Goal: Task Accomplishment & Management: Complete application form

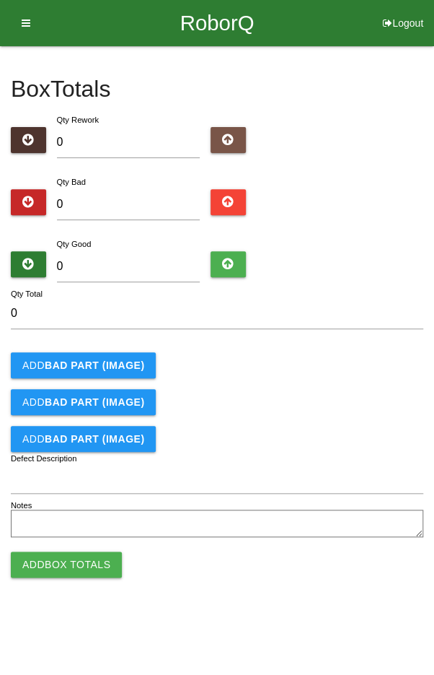
type input "9"
type input "94"
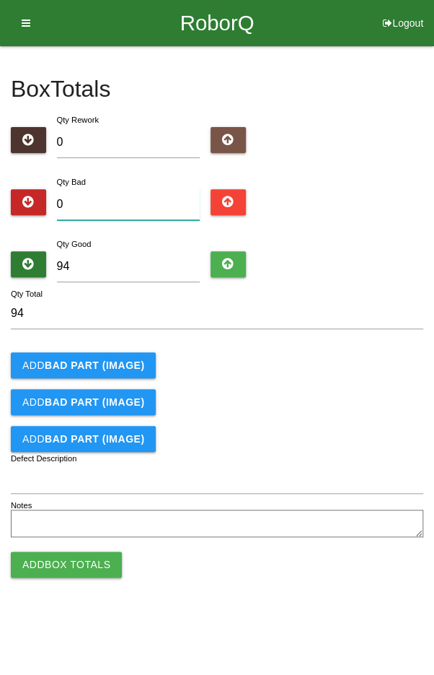
click at [89, 198] on input "0" at bounding box center [129, 204] width 144 height 31
type input "2"
type input "96"
type input "2"
click at [65, 364] on b "BAD PART (IMAGE)" at bounding box center [95, 365] width 100 height 12
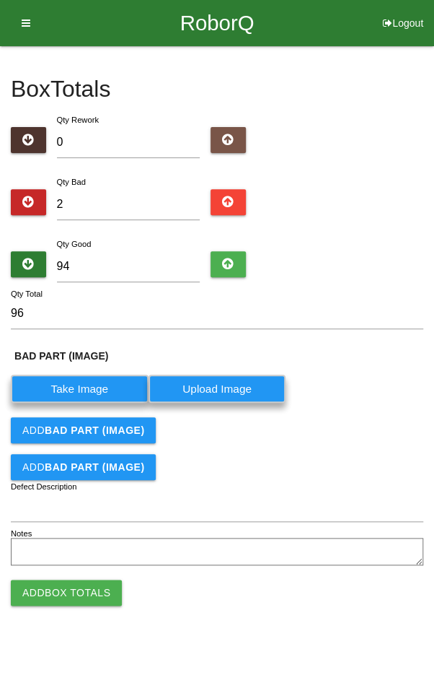
click at [69, 427] on b "BAD PART (IMAGE)" at bounding box center [95, 430] width 100 height 12
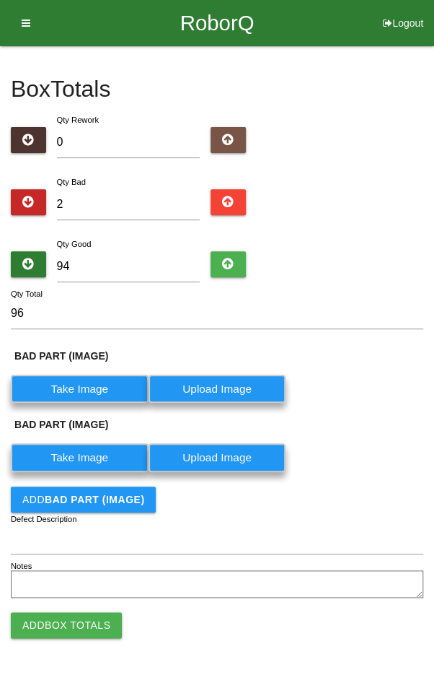
click at [89, 379] on label "Take Image" at bounding box center [80, 388] width 138 height 28
click at [0, 0] on \(IMAGE\) "Take Image" at bounding box center [0, 0] width 0 height 0
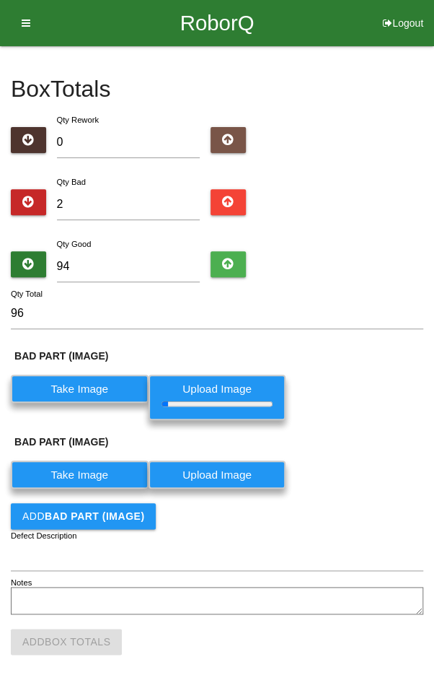
click at [78, 476] on label "Take Image" at bounding box center [80, 474] width 138 height 28
click at [0, 0] on \(IMAGE\) "Take Image" at bounding box center [0, 0] width 0 height 0
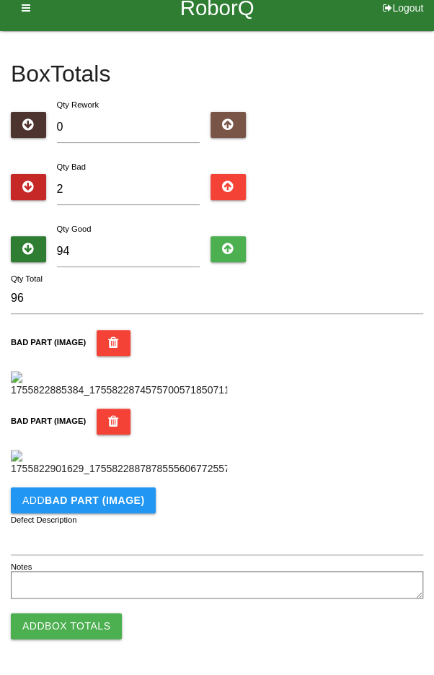
scroll to position [548, 0]
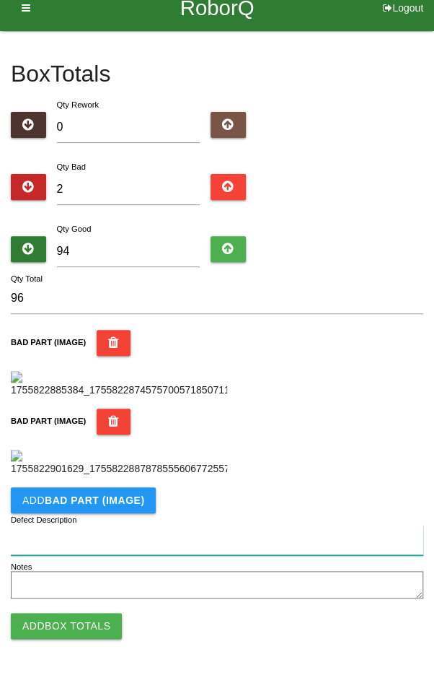
click at [177, 534] on input "Defect Description" at bounding box center [217, 539] width 413 height 31
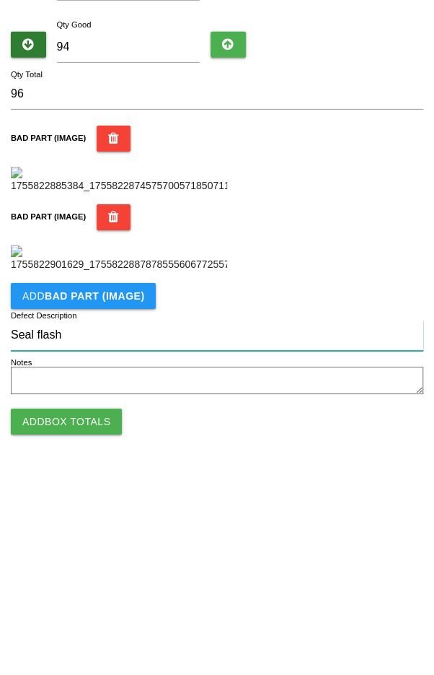
type input "Seal flash"
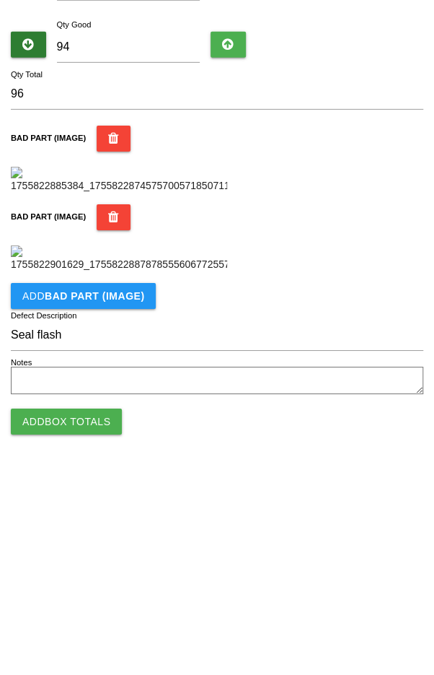
click at [361, 439] on div "BAD PART (IMAGE)" at bounding box center [217, 442] width 413 height 68
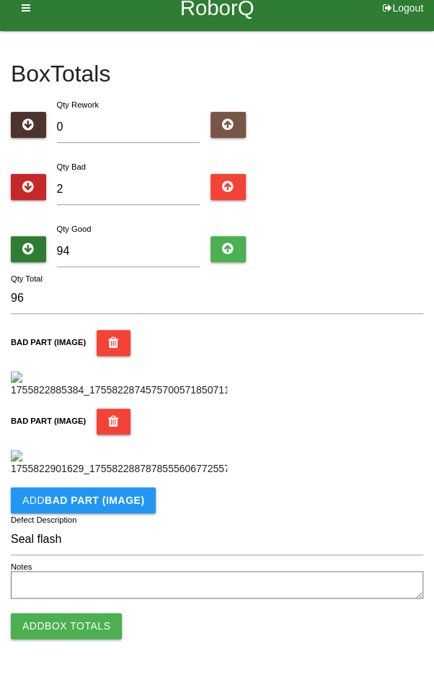
click at [66, 625] on button "Add Box Totals" at bounding box center [66, 625] width 111 height 26
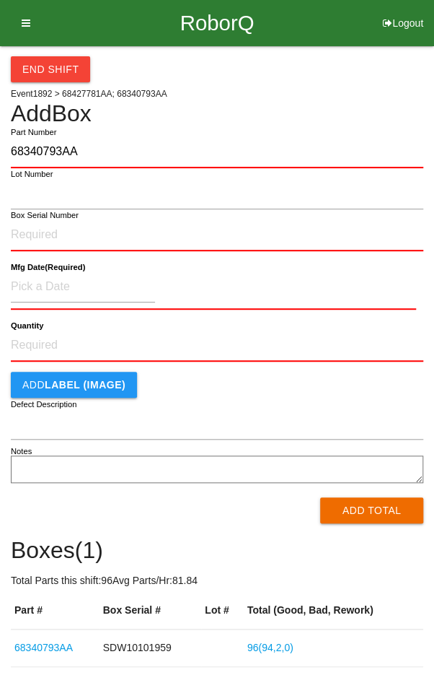
type input "68340793AA"
click at [52, 218] on label "Box Serial Number" at bounding box center [45, 215] width 68 height 12
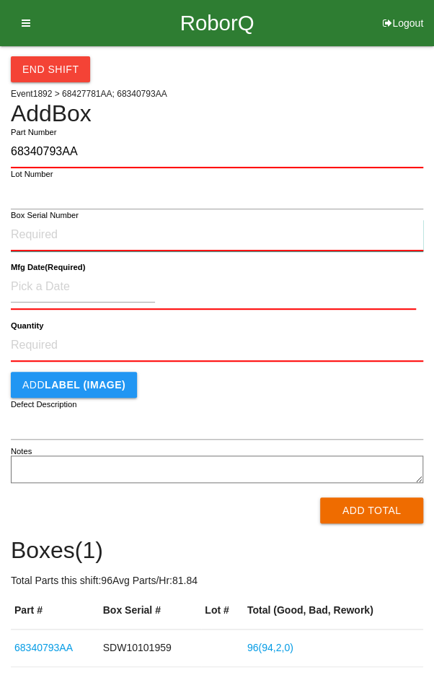
click at [52, 219] on input "Box Serial Number" at bounding box center [217, 235] width 413 height 32
type input "SDW10101961"
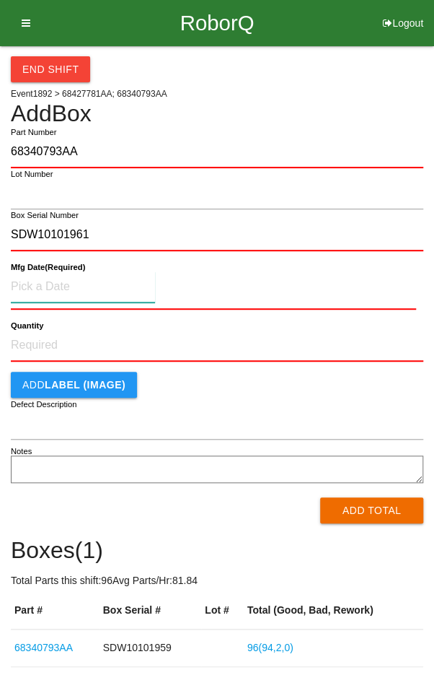
click at [50, 289] on input at bounding box center [83, 286] width 144 height 31
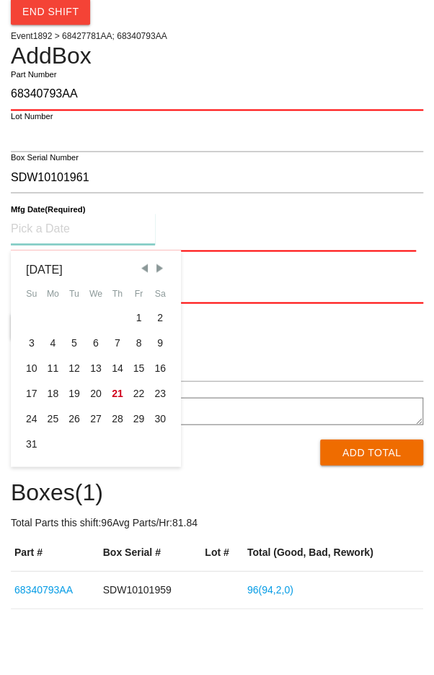
click at [51, 453] on div "18" at bounding box center [54, 450] width 22 height 25
type input "[DATE]"
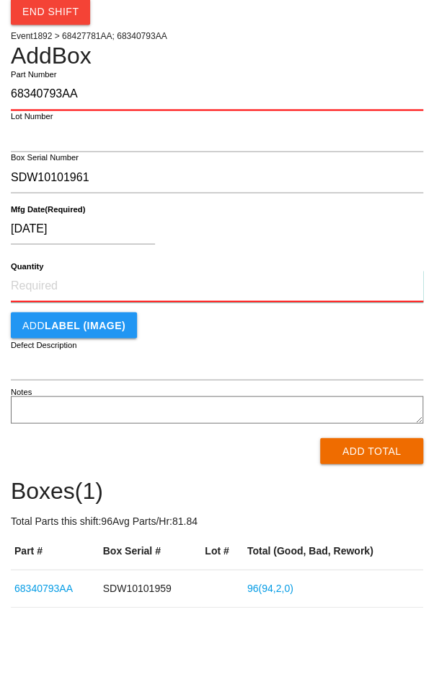
click at [268, 356] on input "Quantity" at bounding box center [217, 344] width 413 height 32
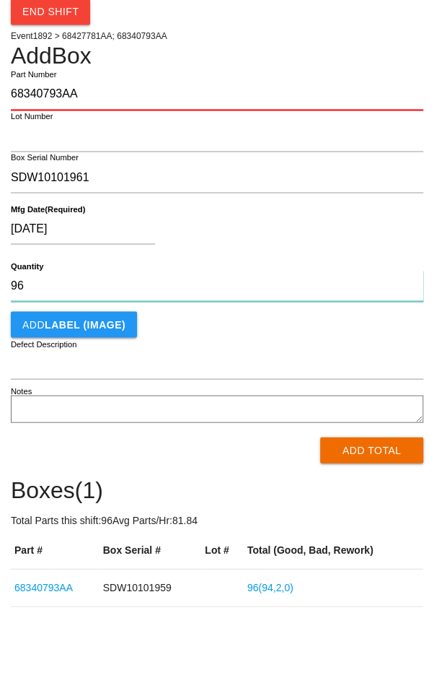
type input "96"
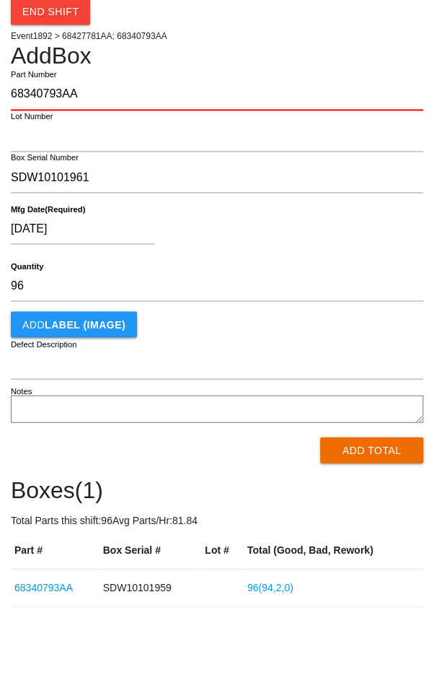
click at [362, 289] on div "[DATE]" at bounding box center [213, 289] width 405 height 37
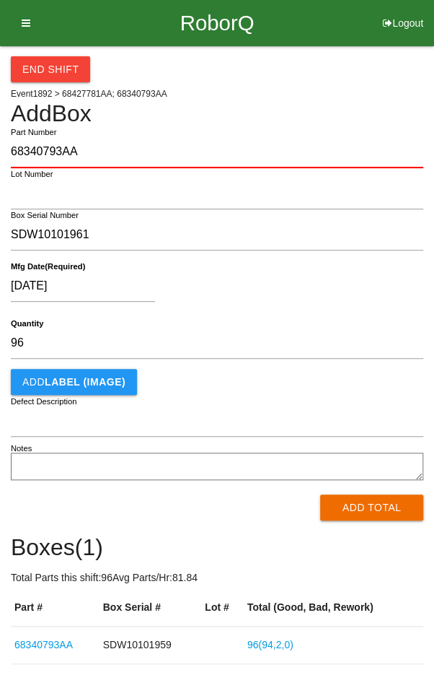
click at [388, 509] on button "Add Total" at bounding box center [371, 507] width 103 height 26
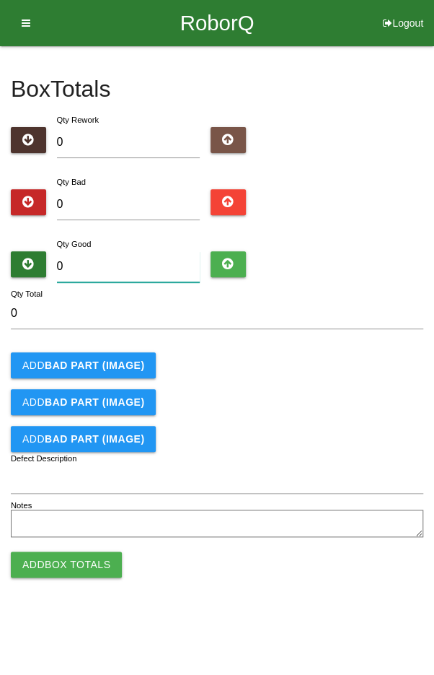
click at [106, 251] on input "0" at bounding box center [129, 266] width 144 height 31
type input "9"
type input "95"
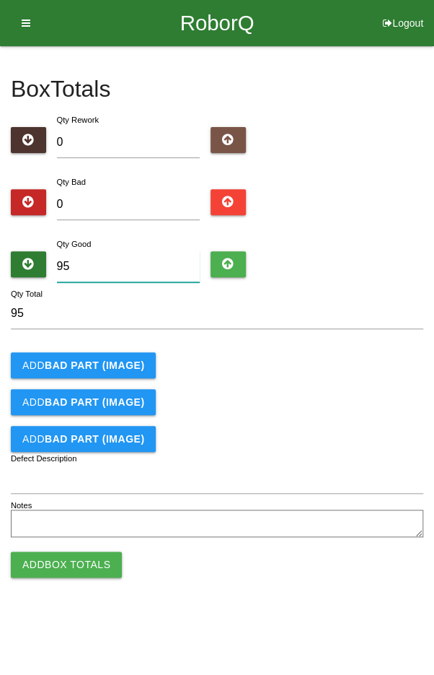
type input "95"
click at [96, 198] on input "0" at bounding box center [129, 204] width 144 height 31
type input "1"
type input "96"
type input "1"
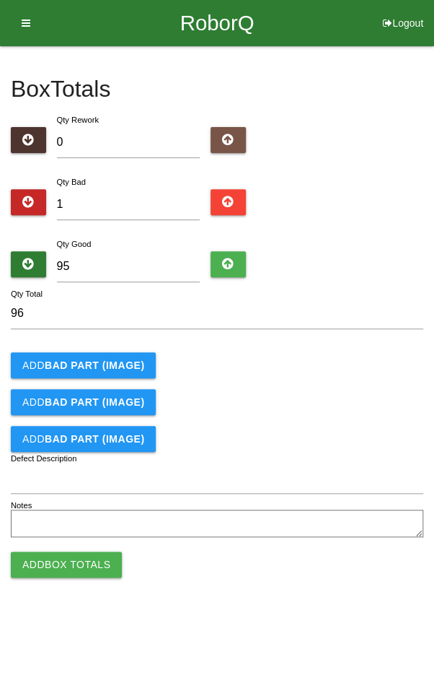
click at [80, 359] on b "BAD PART (IMAGE)" at bounding box center [95, 365] width 100 height 12
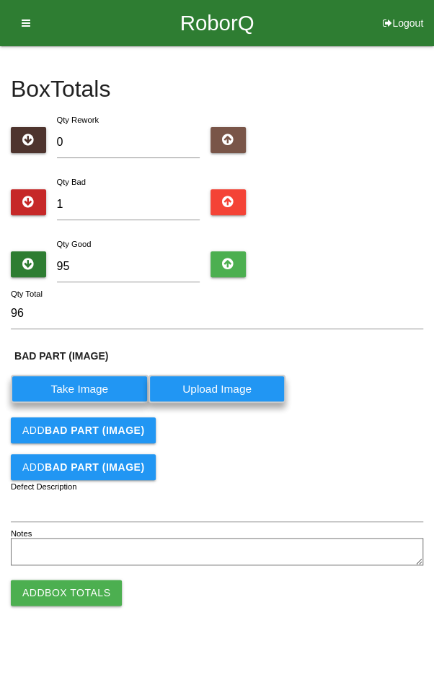
click at [69, 387] on label "Take Image" at bounding box center [80, 388] width 138 height 28
click at [0, 0] on \(IMAGE\) "Take Image" at bounding box center [0, 0] width 0 height 0
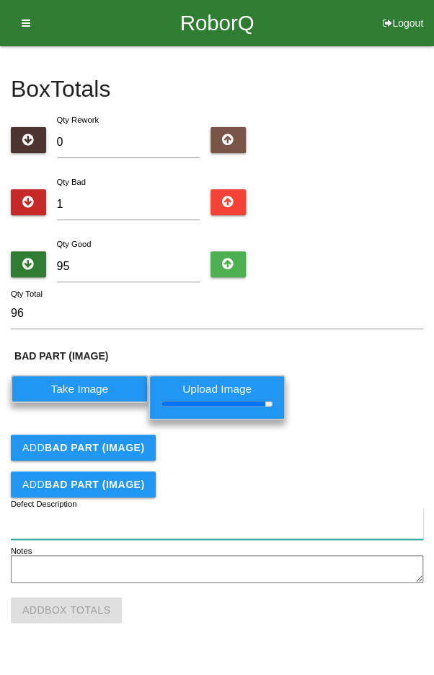
click at [296, 517] on input "Defect Description" at bounding box center [217, 523] width 413 height 31
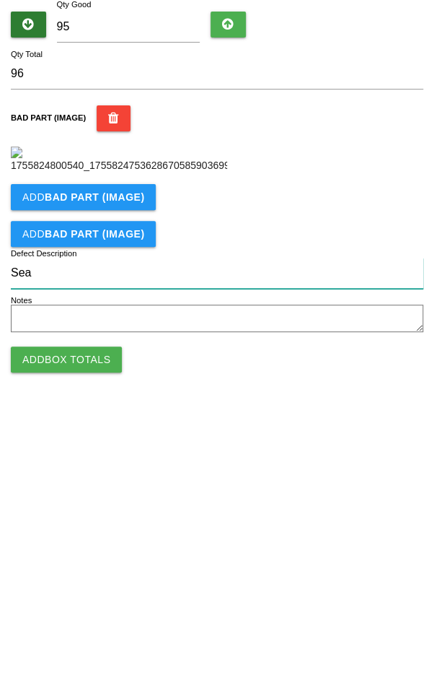
scroll to position [110, 0]
type input "Seal flash"
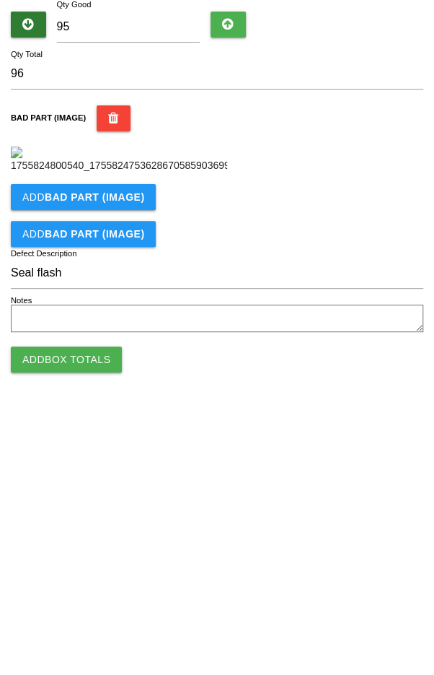
click at [380, 413] on div "BAD PART (IMAGE)" at bounding box center [217, 379] width 413 height 68
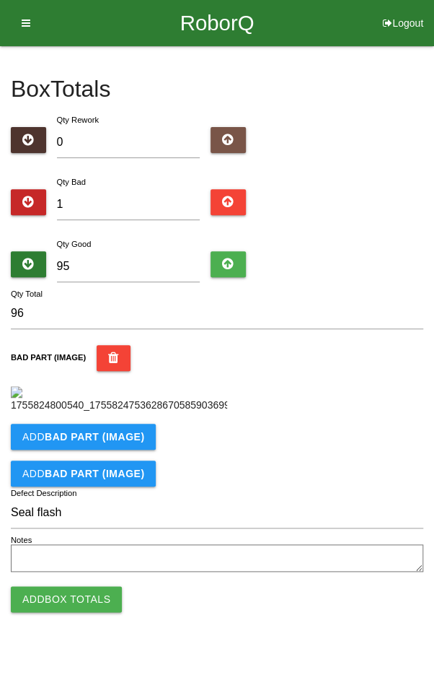
scroll to position [240, 0]
click at [76, 612] on button "Add Box Totals" at bounding box center [66, 599] width 111 height 26
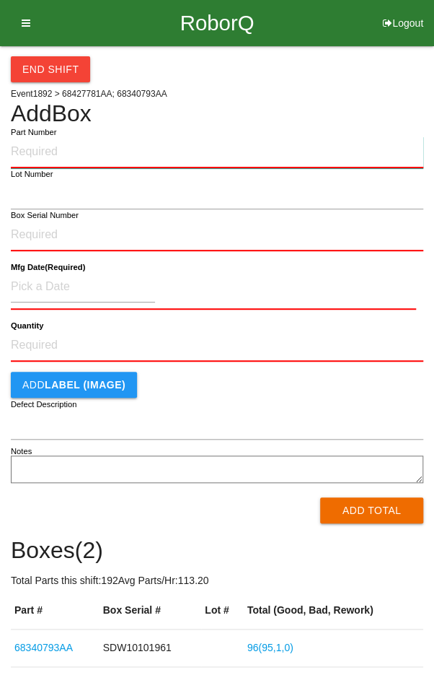
paste input "68340793AA"
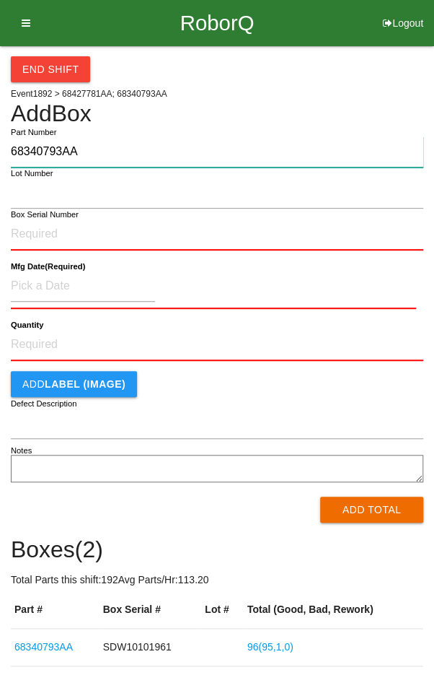
type input "68340793AA"
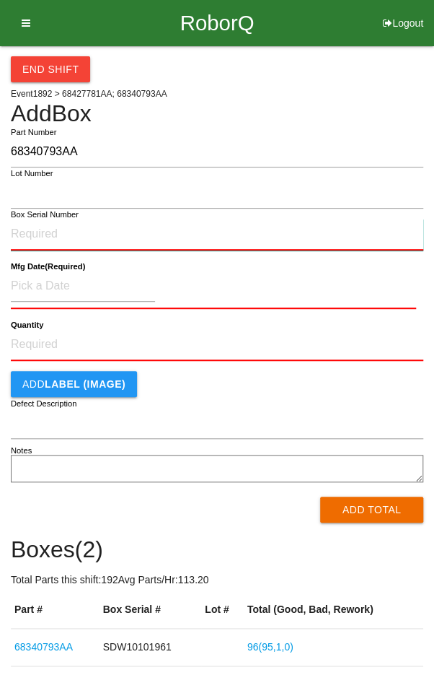
click at [55, 229] on input "Box Serial Number" at bounding box center [217, 235] width 413 height 32
type input "SDW10101960"
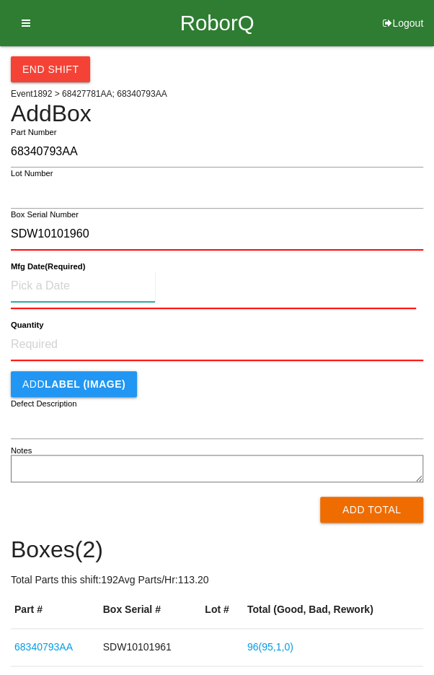
click at [65, 288] on input at bounding box center [83, 286] width 144 height 31
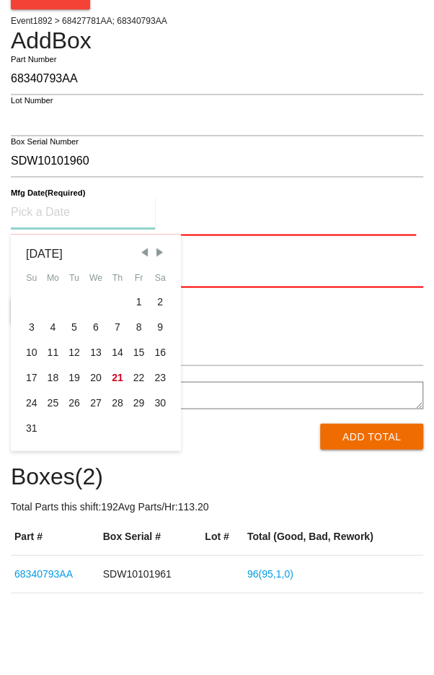
click at [50, 451] on div "18" at bounding box center [54, 449] width 22 height 25
type input "[DATE]"
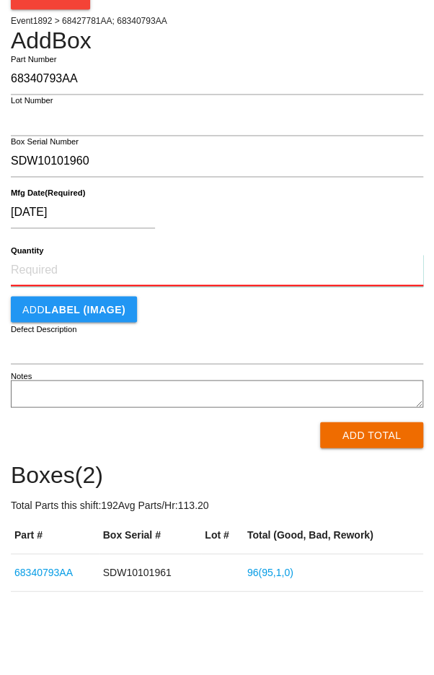
click at [251, 338] on input "Quantity" at bounding box center [217, 343] width 413 height 32
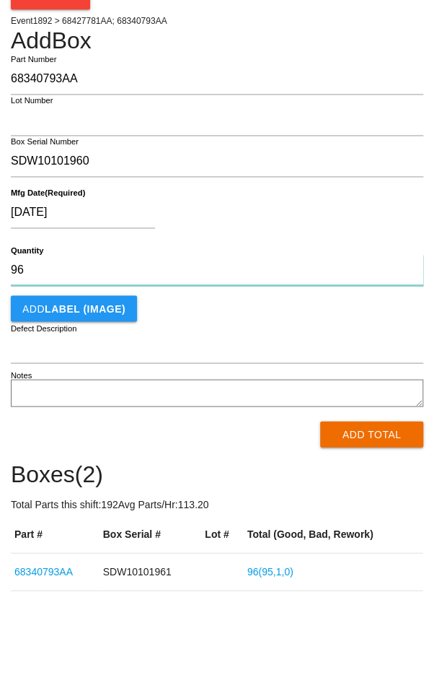
type input "96"
click at [364, 287] on div "[DATE]" at bounding box center [213, 288] width 405 height 37
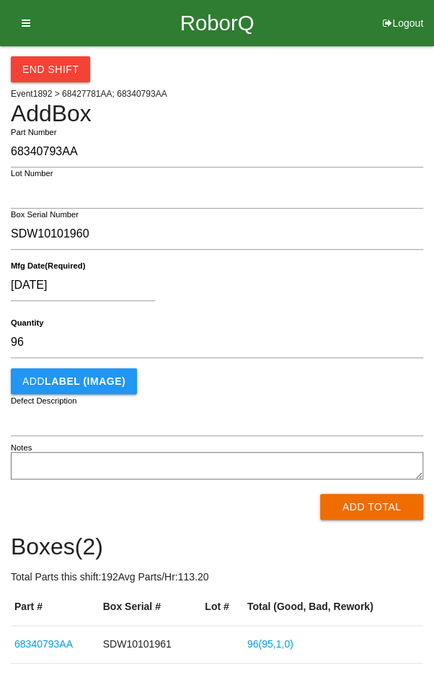
click at [381, 507] on button "Add Total" at bounding box center [371, 506] width 103 height 26
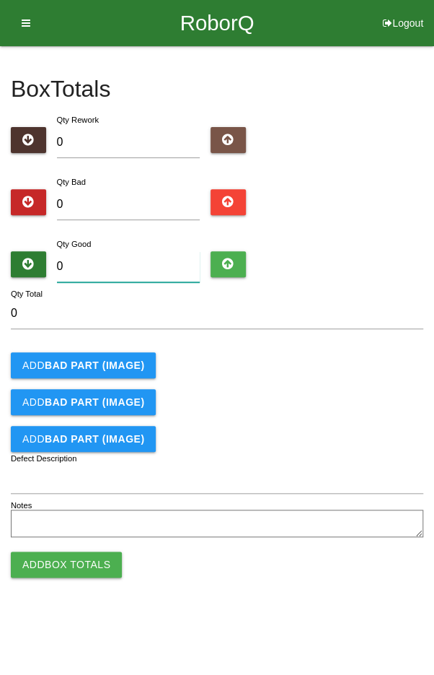
click at [151, 263] on input "0" at bounding box center [129, 266] width 144 height 31
type input "9"
type input "95"
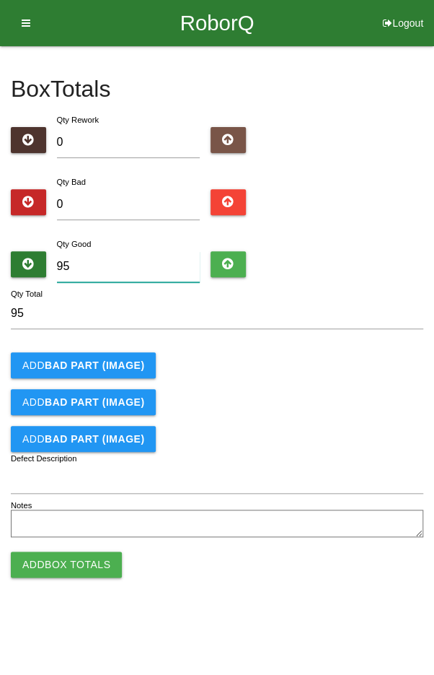
type input "95"
click at [139, 200] on input "0" at bounding box center [129, 204] width 144 height 31
type input "1"
type input "96"
type input "1"
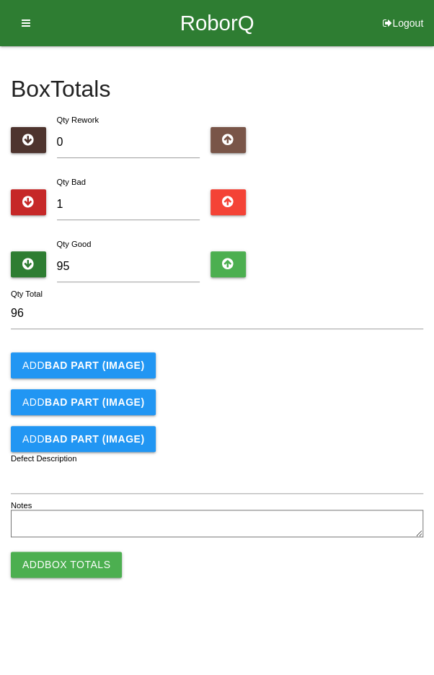
click at [100, 365] on b "BAD PART (IMAGE)" at bounding box center [95, 365] width 100 height 12
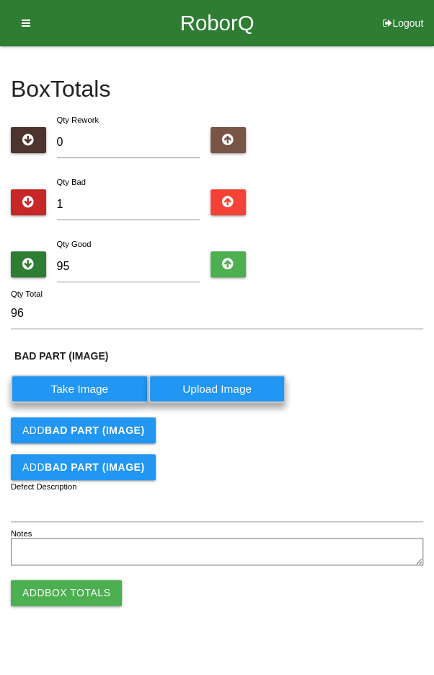
click at [82, 382] on label "Take Image" at bounding box center [80, 388] width 138 height 28
click at [0, 0] on \(IMAGE\) "Take Image" at bounding box center [0, 0] width 0 height 0
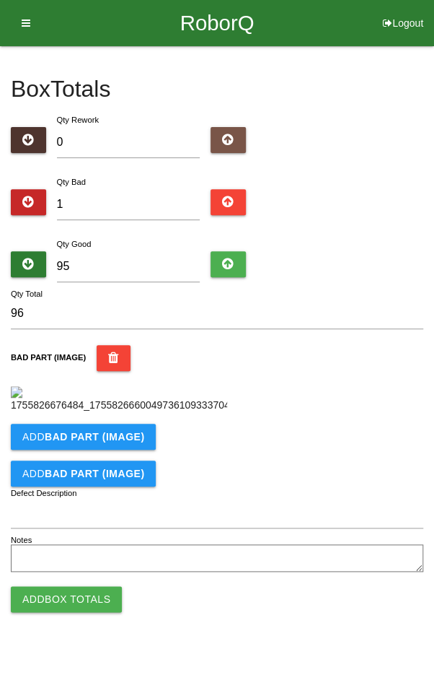
scroll to position [240, 0]
click at [174, 528] on input "Defect Description" at bounding box center [217, 512] width 413 height 31
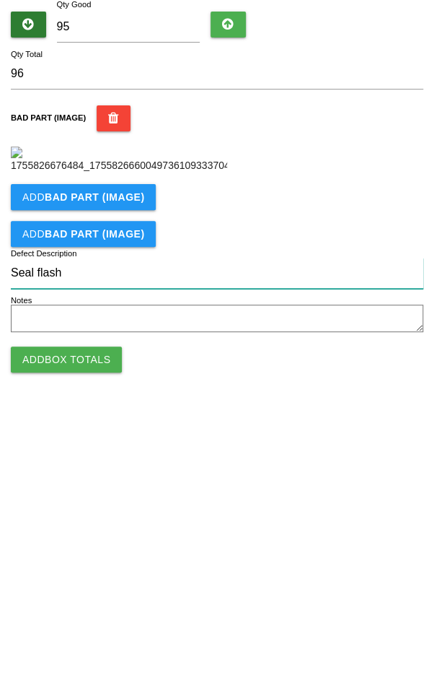
type input "Seal flash"
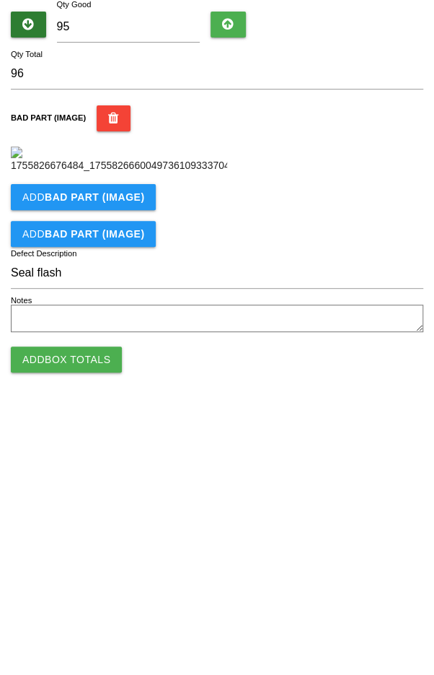
click at [372, 449] on div "Add BAD PART (IMAGE)" at bounding box center [217, 436] width 413 height 26
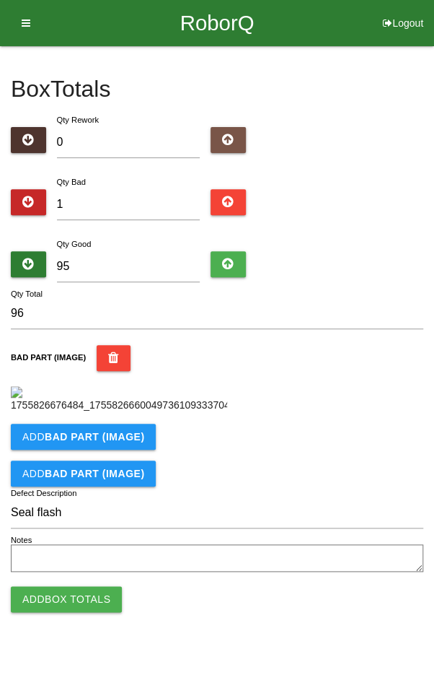
click at [66, 612] on button "Add Box Totals" at bounding box center [66, 599] width 111 height 26
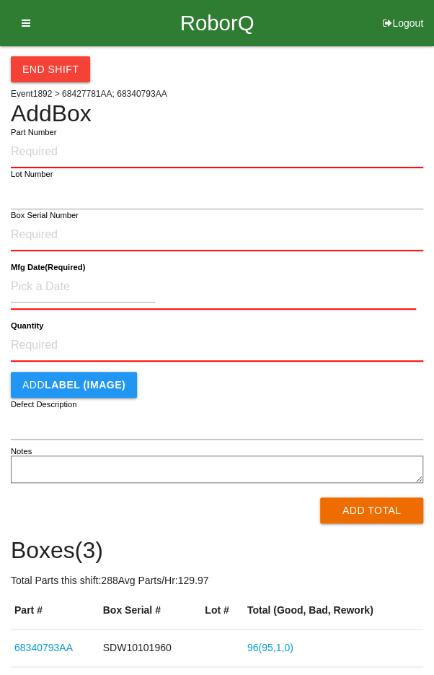
click at [38, 61] on button "End Shift" at bounding box center [50, 69] width 79 height 26
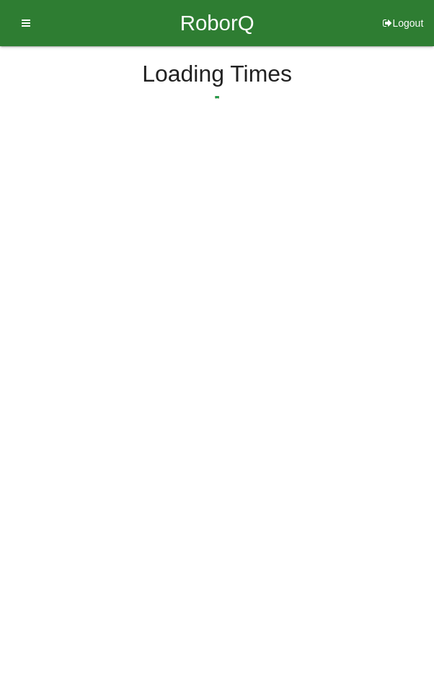
select select "9"
select select "38"
select select "2"
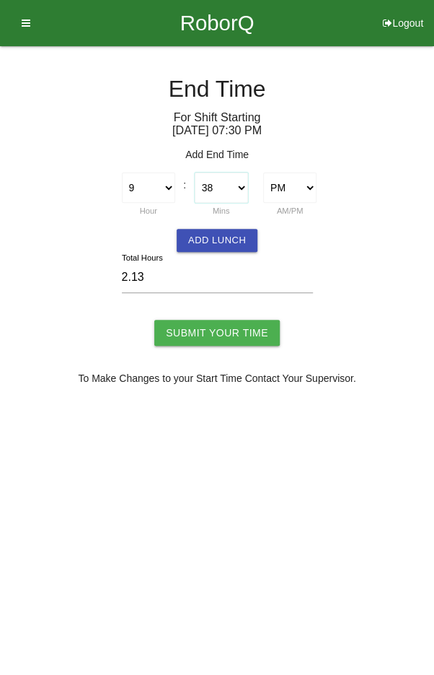
click at [224, 185] on select "00 01 02 03 04 05 06 07 08 09 10 11 12 13 14 15 16 17 18 19 20 21 22 23 24 25 2…" at bounding box center [221, 187] width 53 height 30
select select "30"
type input "2.00"
click at [227, 330] on input "Submit Your Time" at bounding box center [217, 333] width 126 height 26
type input "Processing..."
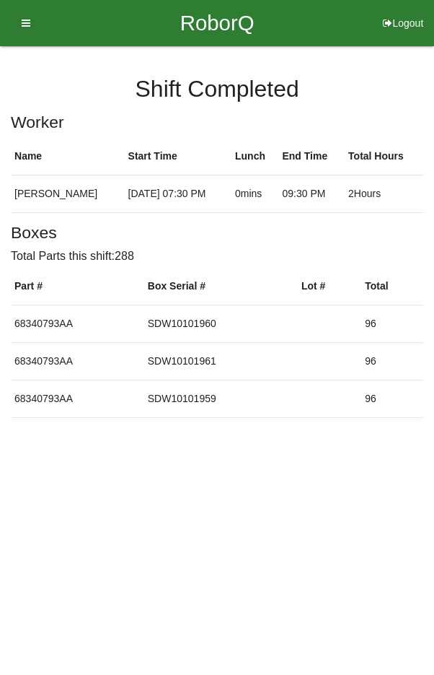
click at [23, 15] on icon at bounding box center [21, 23] width 18 height 46
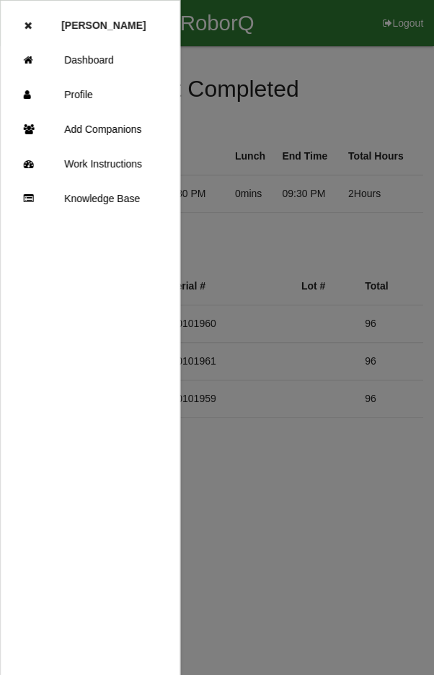
click at [91, 69] on link "Dashboard" at bounding box center [90, 60] width 179 height 35
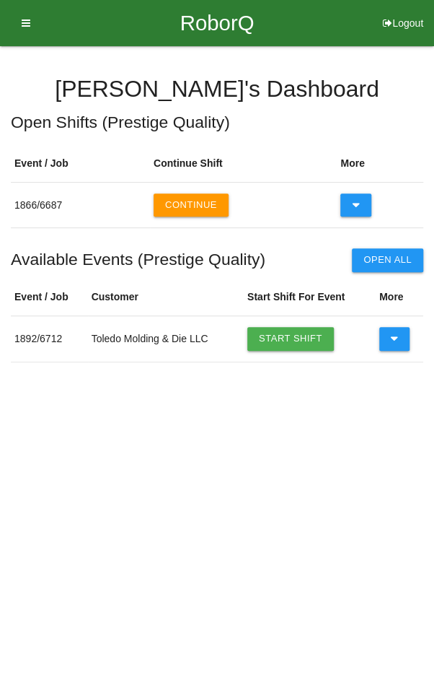
click at [191, 200] on button "Continue" at bounding box center [191, 204] width 75 height 23
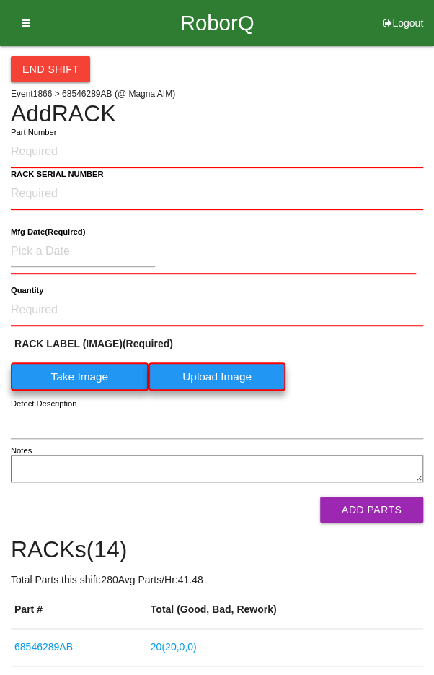
click at [368, 69] on div "End Shift" at bounding box center [217, 64] width 413 height 36
